Goal: Information Seeking & Learning: Learn about a topic

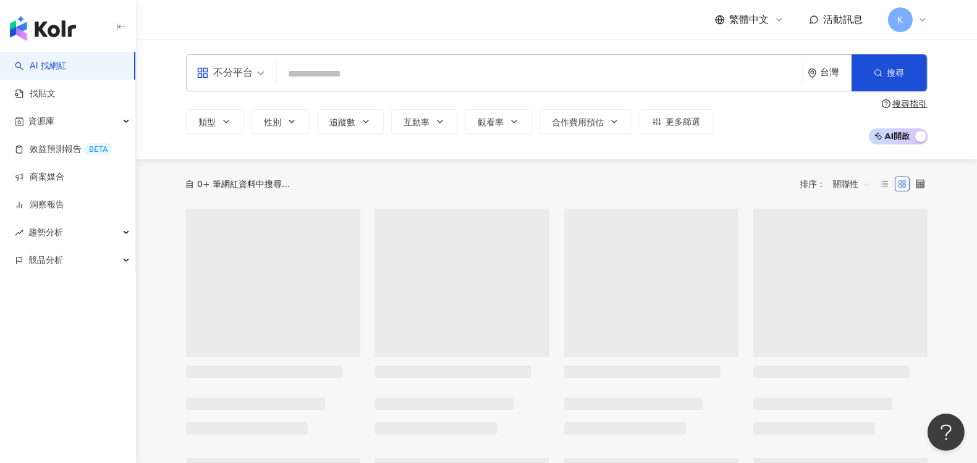
click at [344, 71] on input "search" at bounding box center [539, 73] width 515 height 23
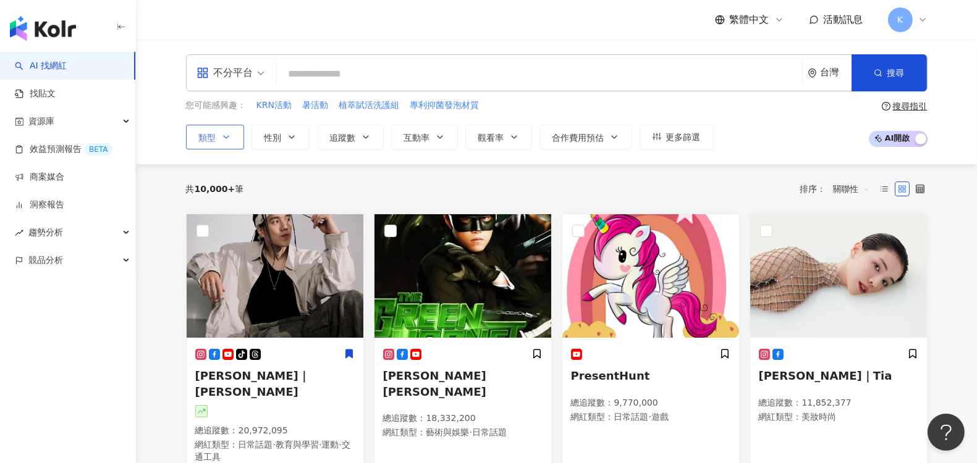
click at [232, 135] on button "類型" at bounding box center [215, 137] width 58 height 25
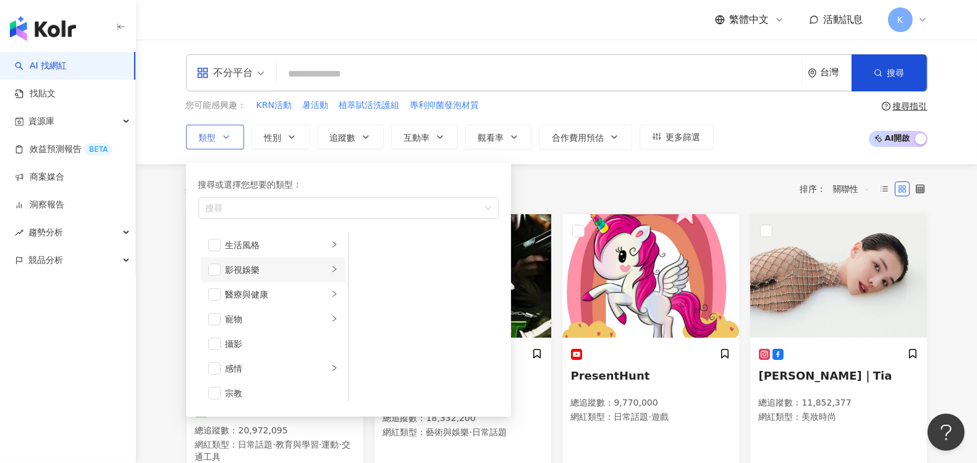
scroll to position [274, 0]
click at [263, 294] on div "醫療與健康" at bounding box center [277, 294] width 103 height 14
click at [216, 292] on span "button" at bounding box center [214, 294] width 12 height 12
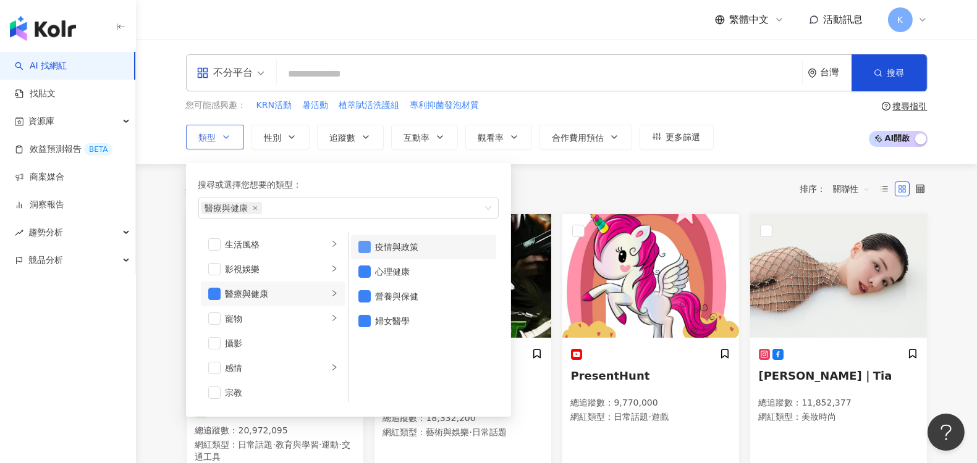
click at [361, 248] on span "button" at bounding box center [364, 247] width 12 height 12
click at [363, 271] on span "button" at bounding box center [364, 272] width 12 height 12
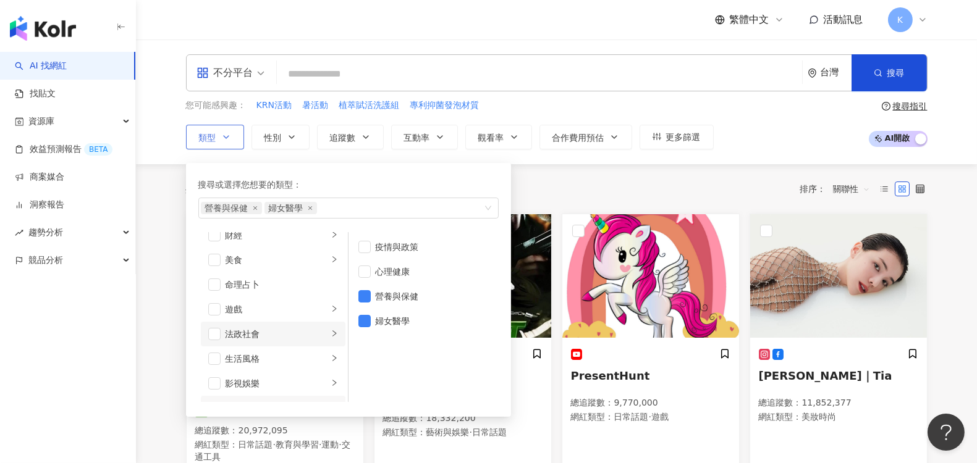
scroll to position [153, 0]
click at [575, 179] on div "共 10,000+ 筆 排序： 關聯性" at bounding box center [556, 189] width 741 height 20
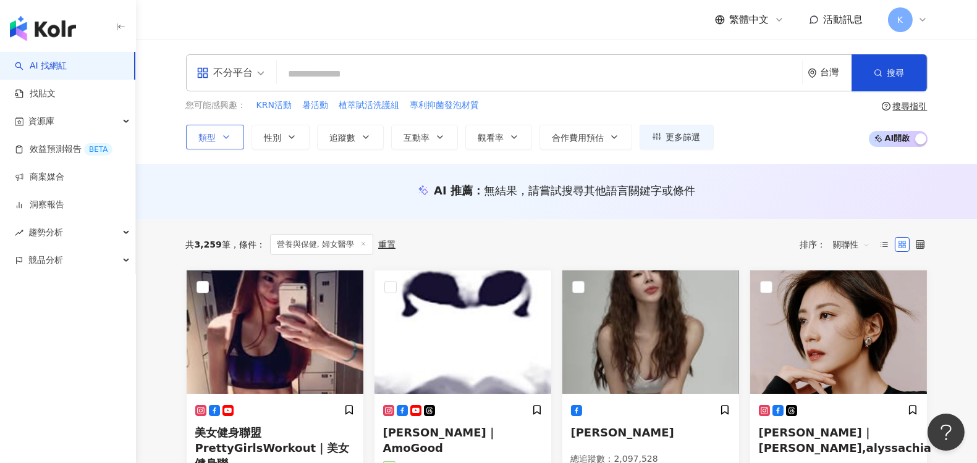
click at [228, 133] on icon "button" at bounding box center [226, 137] width 10 height 10
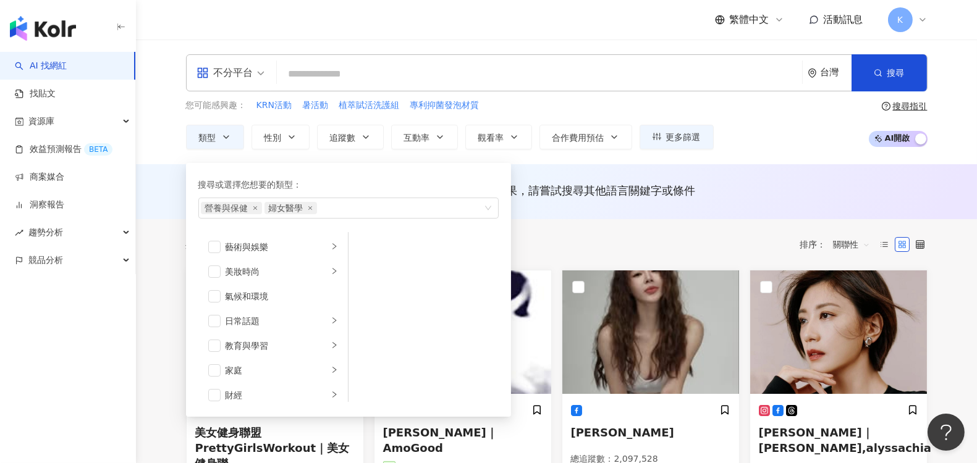
click at [287, 74] on input "search" at bounding box center [539, 73] width 515 height 23
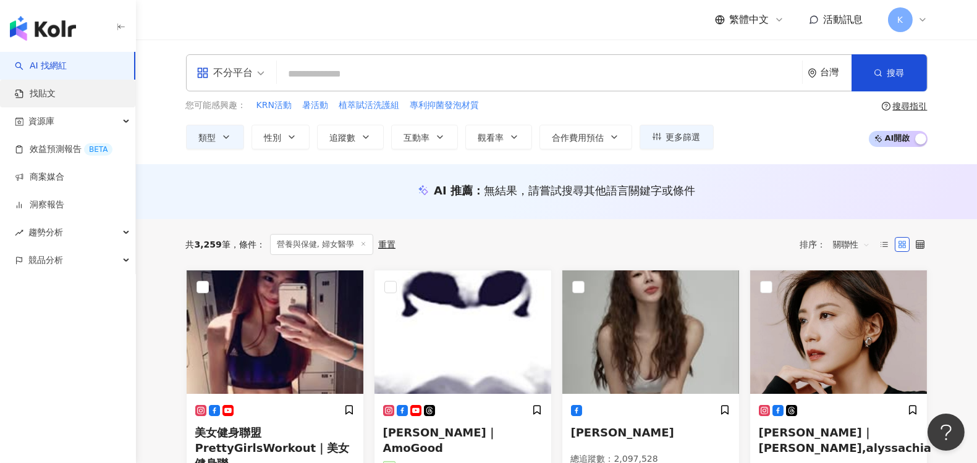
click at [56, 100] on link "找貼文" at bounding box center [35, 94] width 41 height 12
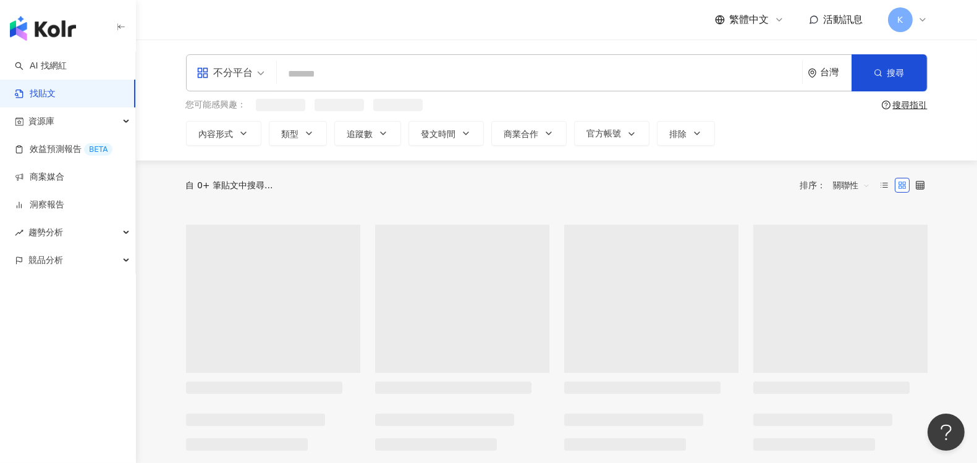
click at [310, 72] on input "search" at bounding box center [539, 74] width 515 height 27
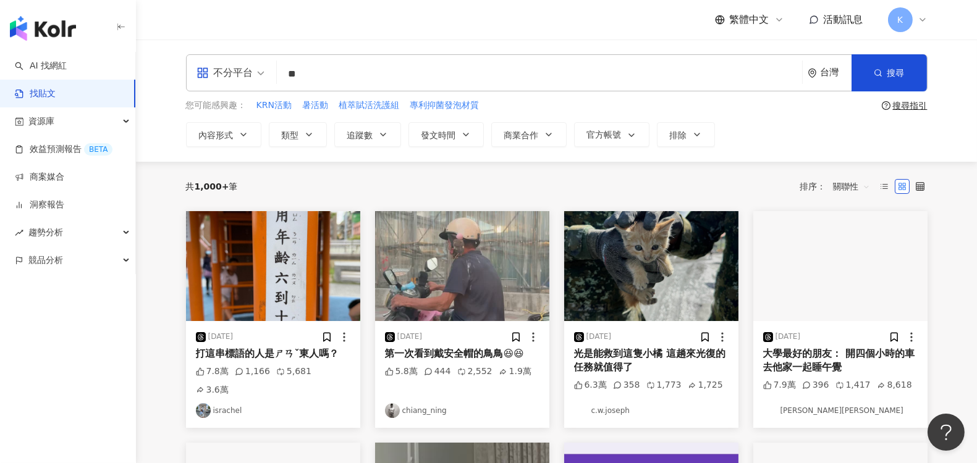
type input "**"
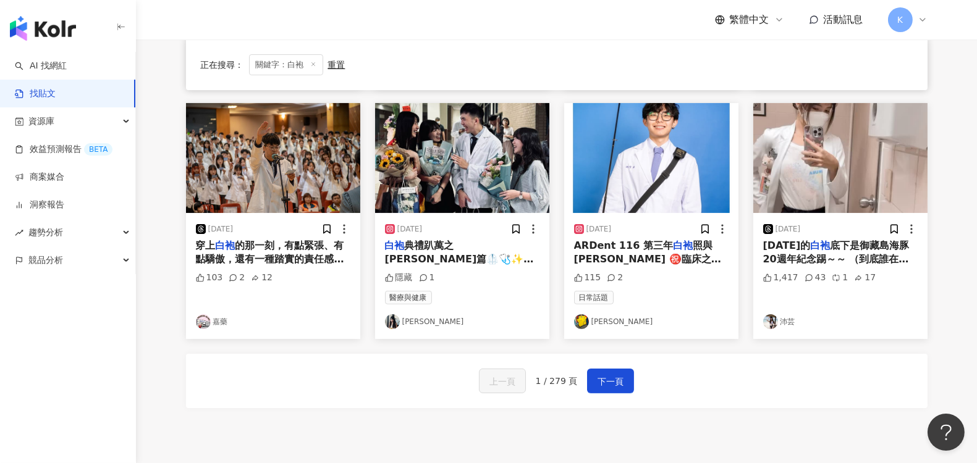
scroll to position [618, 0]
click at [619, 374] on span "下一頁" at bounding box center [611, 381] width 26 height 15
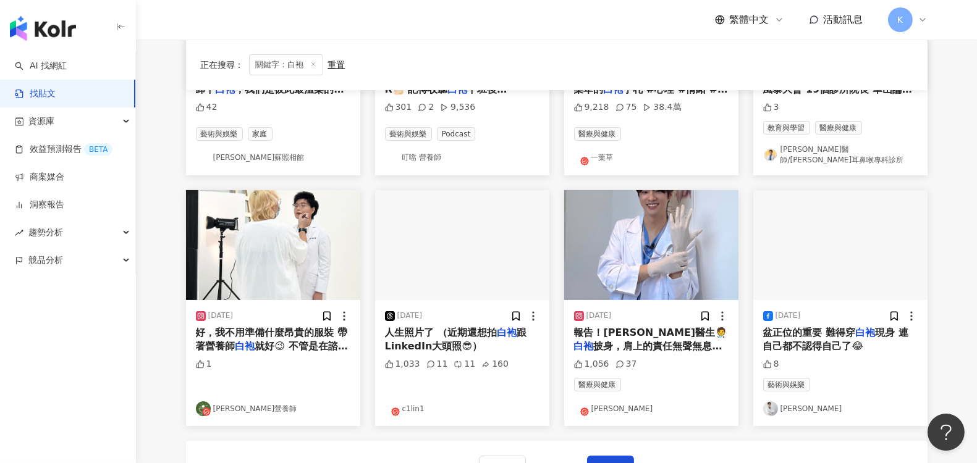
scroll to position [549, 0]
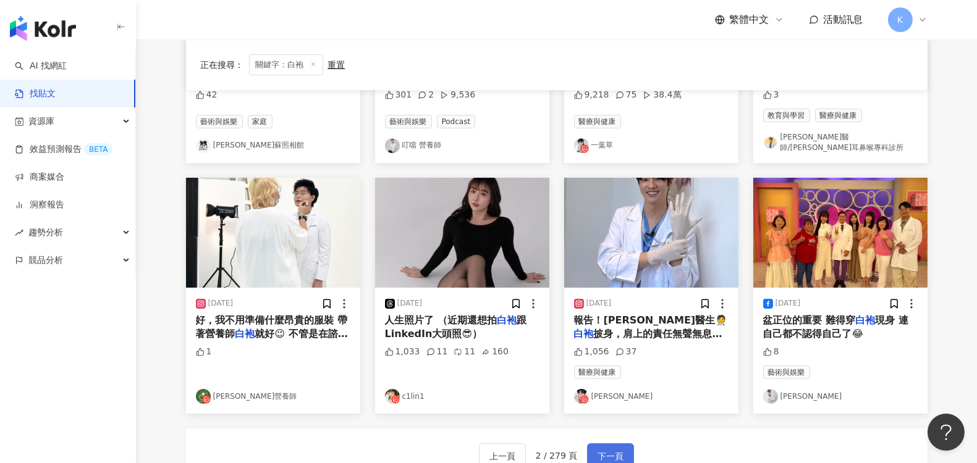
click at [610, 449] on span "下一頁" at bounding box center [611, 456] width 26 height 15
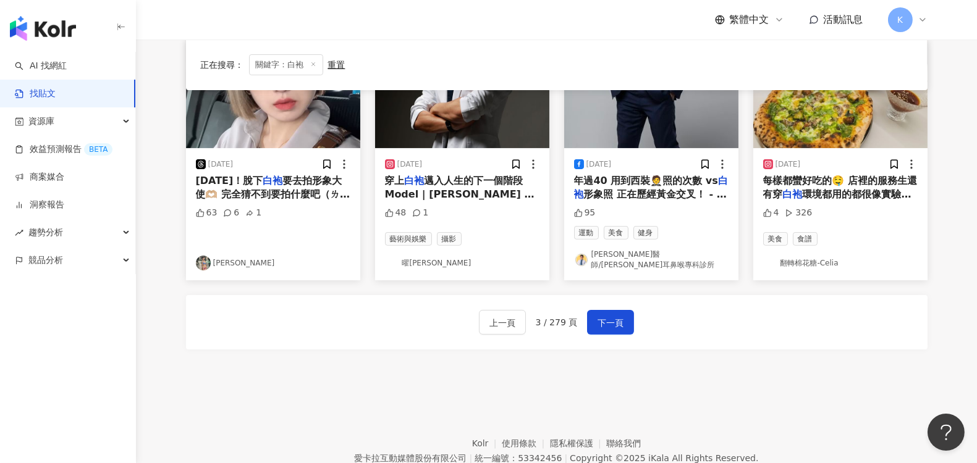
scroll to position [687, 0]
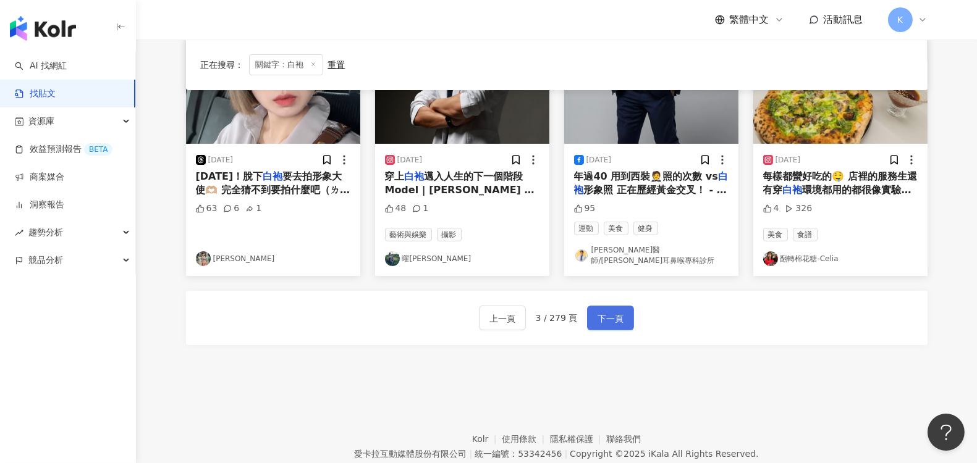
click at [612, 311] on span "下一頁" at bounding box center [611, 318] width 26 height 15
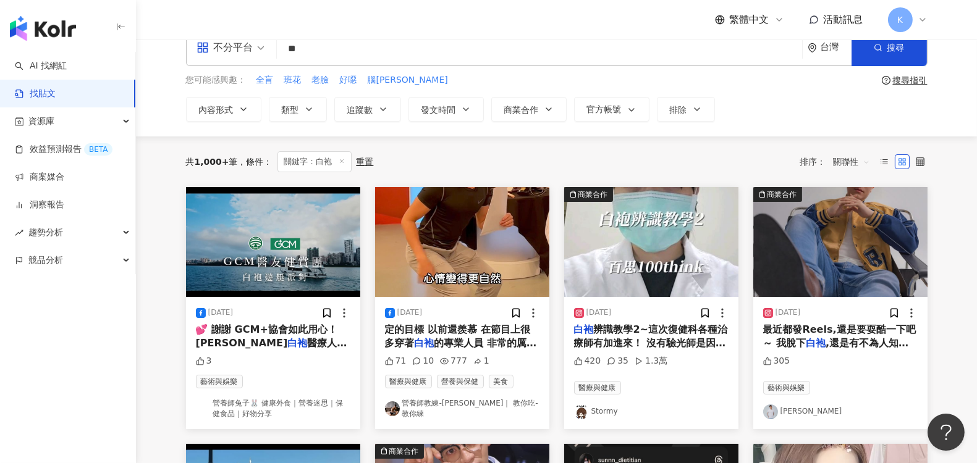
scroll to position [5, 0]
